Goal: Task Accomplishment & Management: Manage account settings

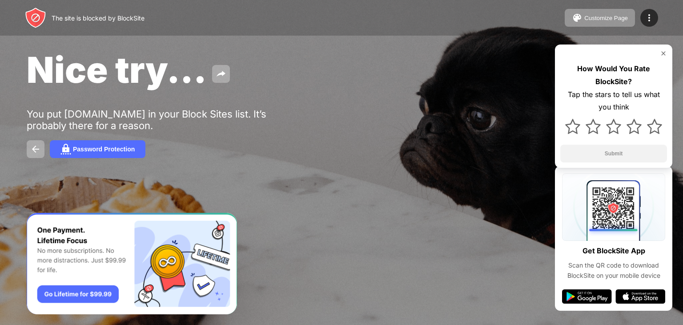
click at [663, 54] on img at bounding box center [663, 53] width 7 height 7
click at [661, 53] on img at bounding box center [663, 53] width 7 height 7
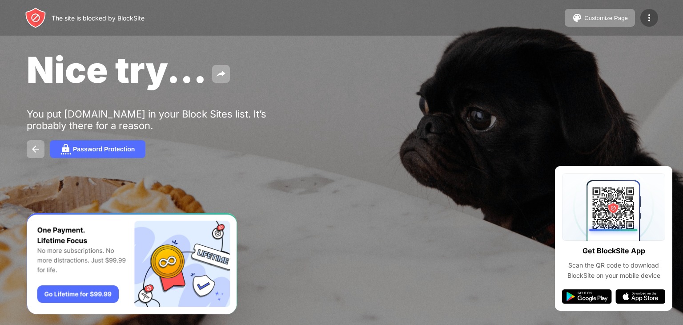
click at [650, 18] on img at bounding box center [649, 17] width 11 height 11
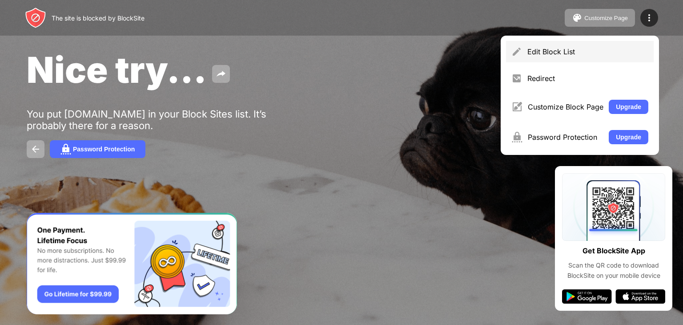
click at [566, 53] on div "Edit Block List" at bounding box center [587, 51] width 121 height 9
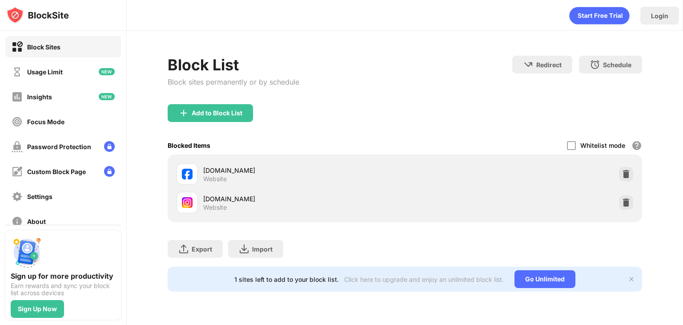
scroll to position [66, 0]
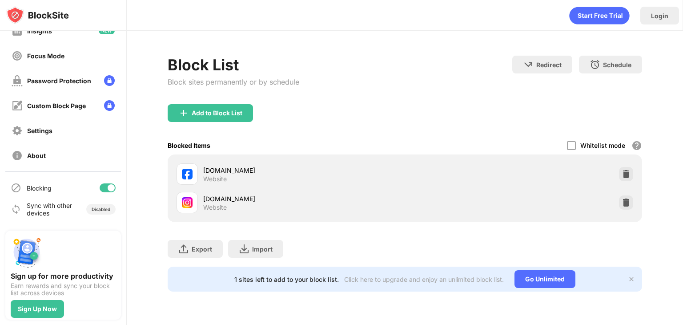
click at [108, 189] on div at bounding box center [111, 187] width 7 height 7
